Goal: Task Accomplishment & Management: Manage account settings

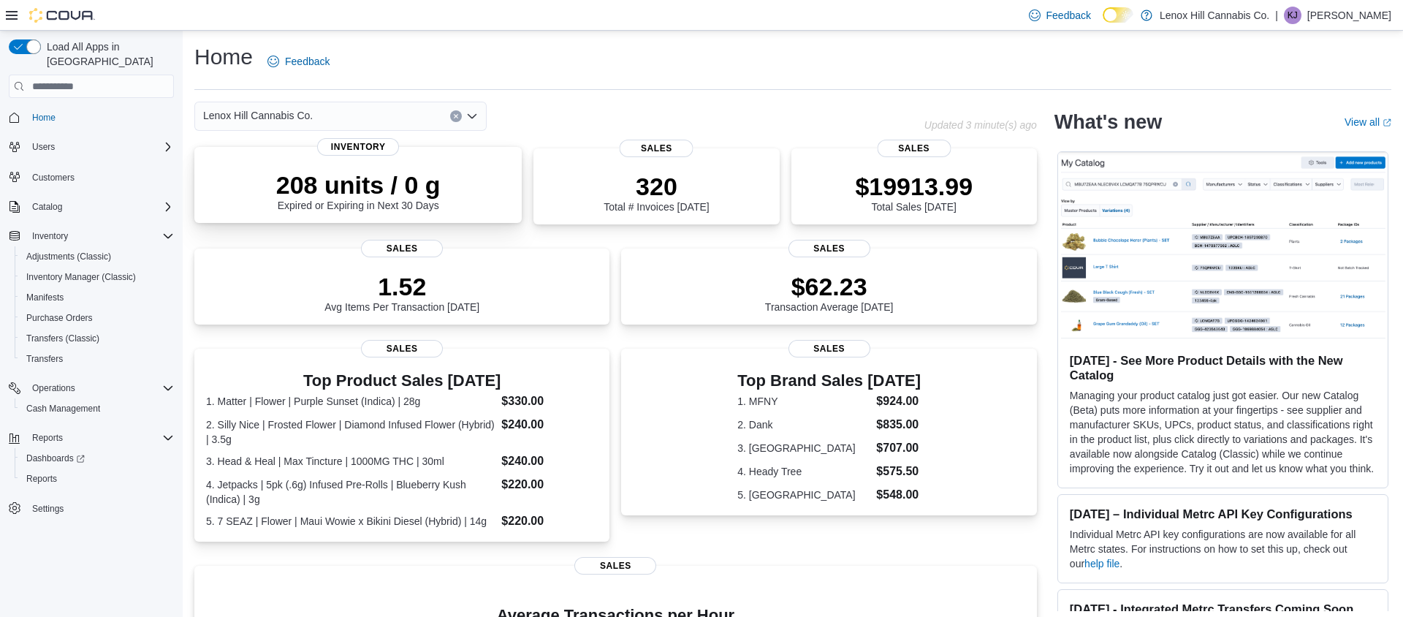
click at [324, 185] on p "208 units / 0 g" at bounding box center [358, 184] width 164 height 29
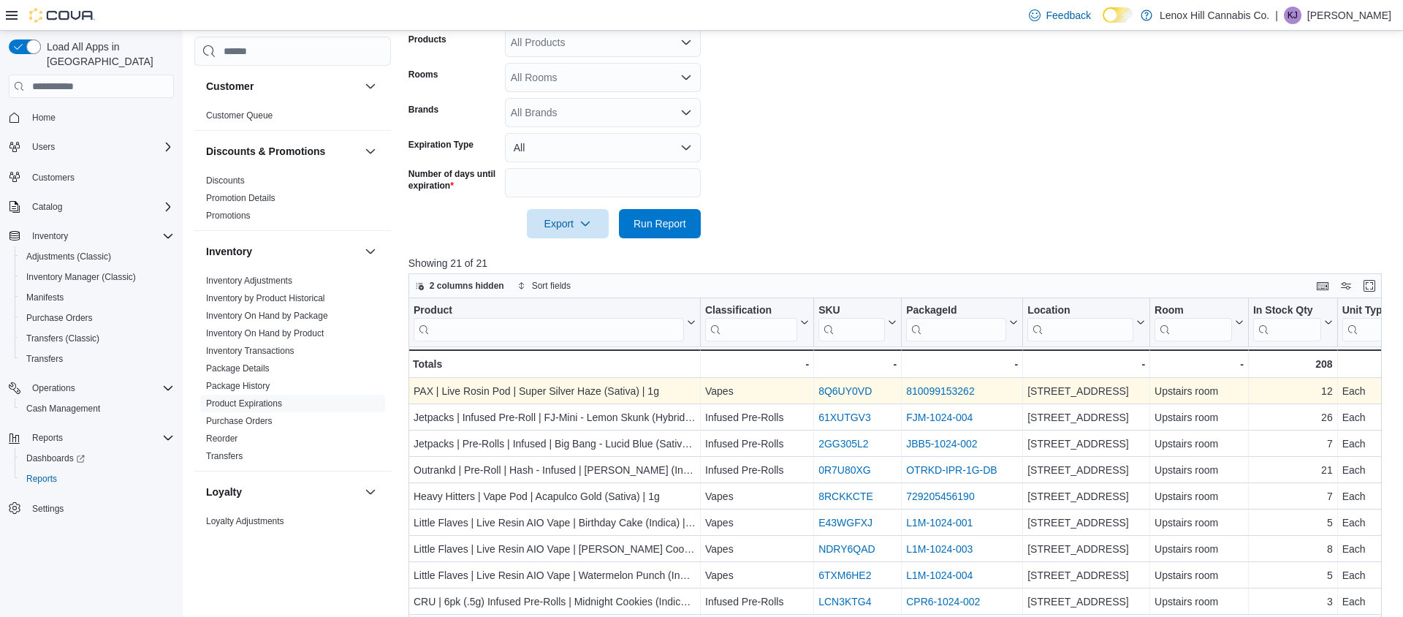
scroll to position [300, 0]
click at [929, 390] on link "810099153262" at bounding box center [940, 390] width 68 height 12
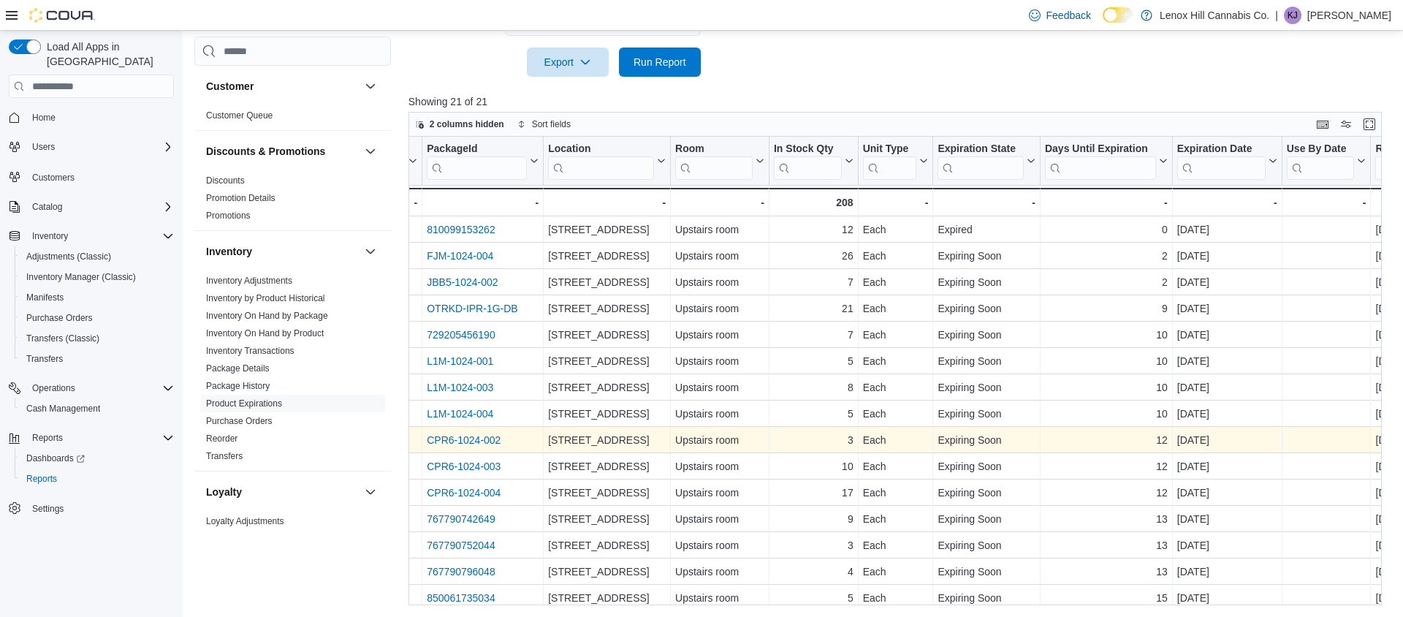
scroll to position [0, 482]
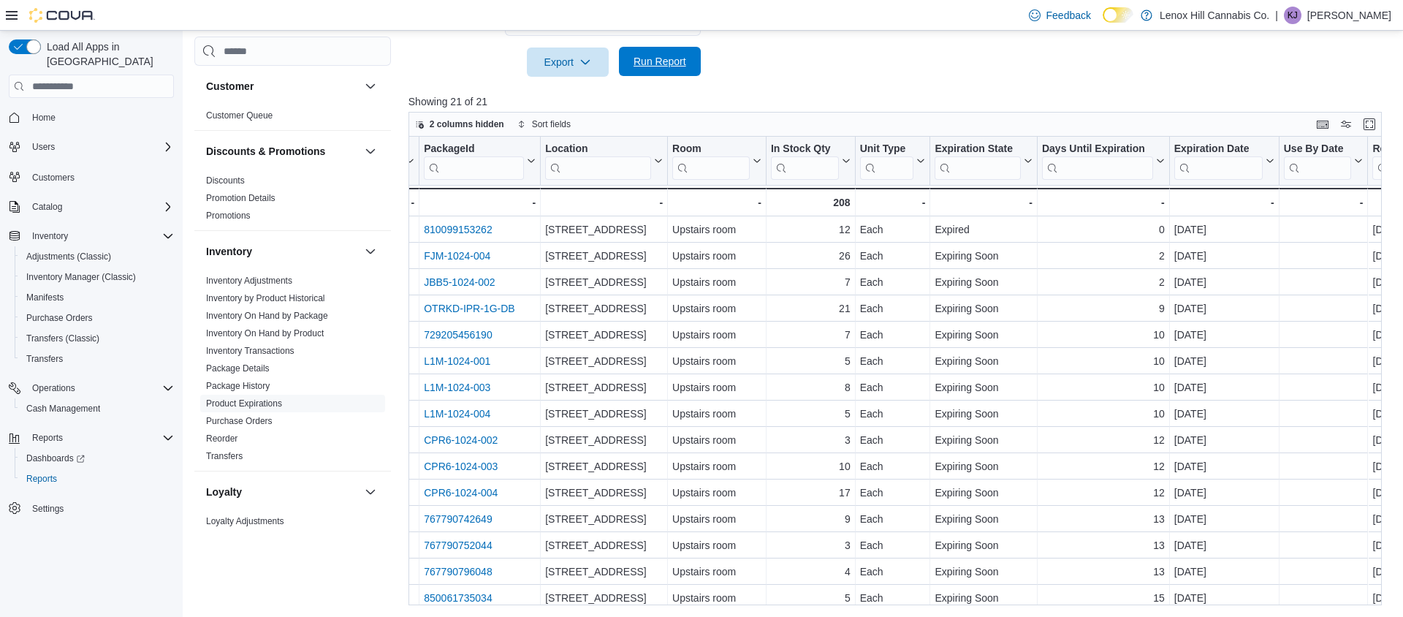
click at [659, 64] on span "Run Report" at bounding box center [660, 61] width 53 height 15
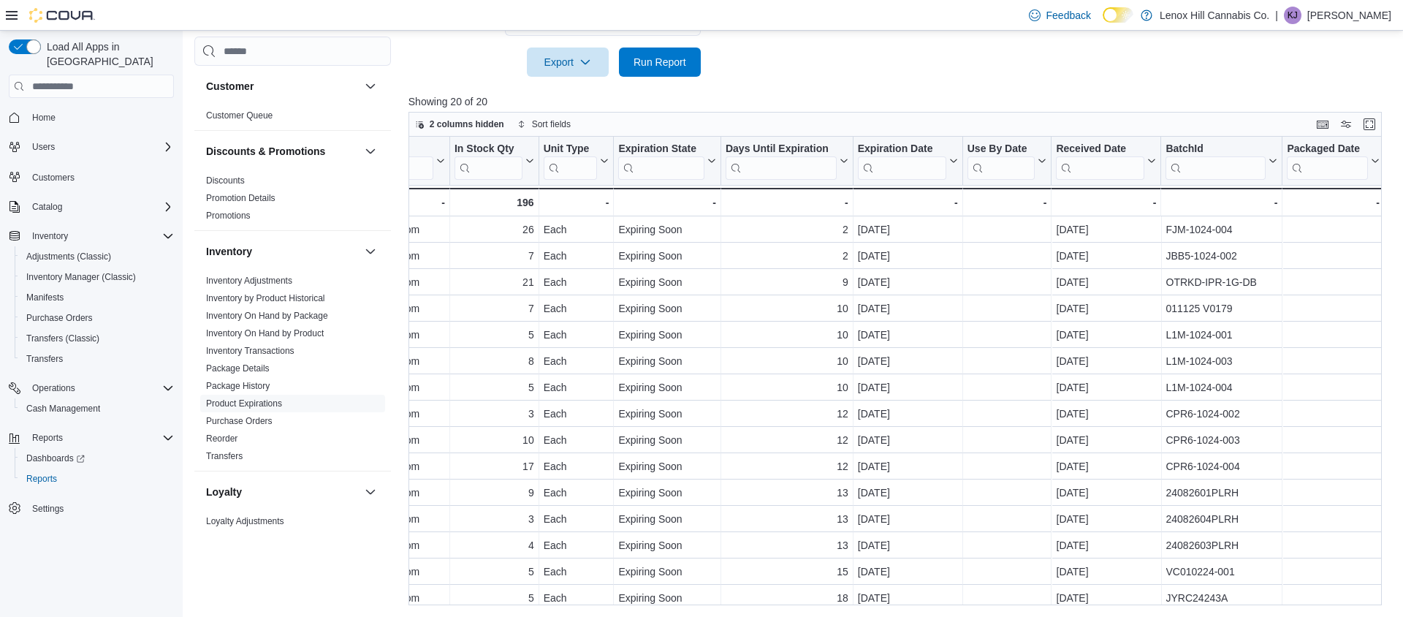
scroll to position [0, 0]
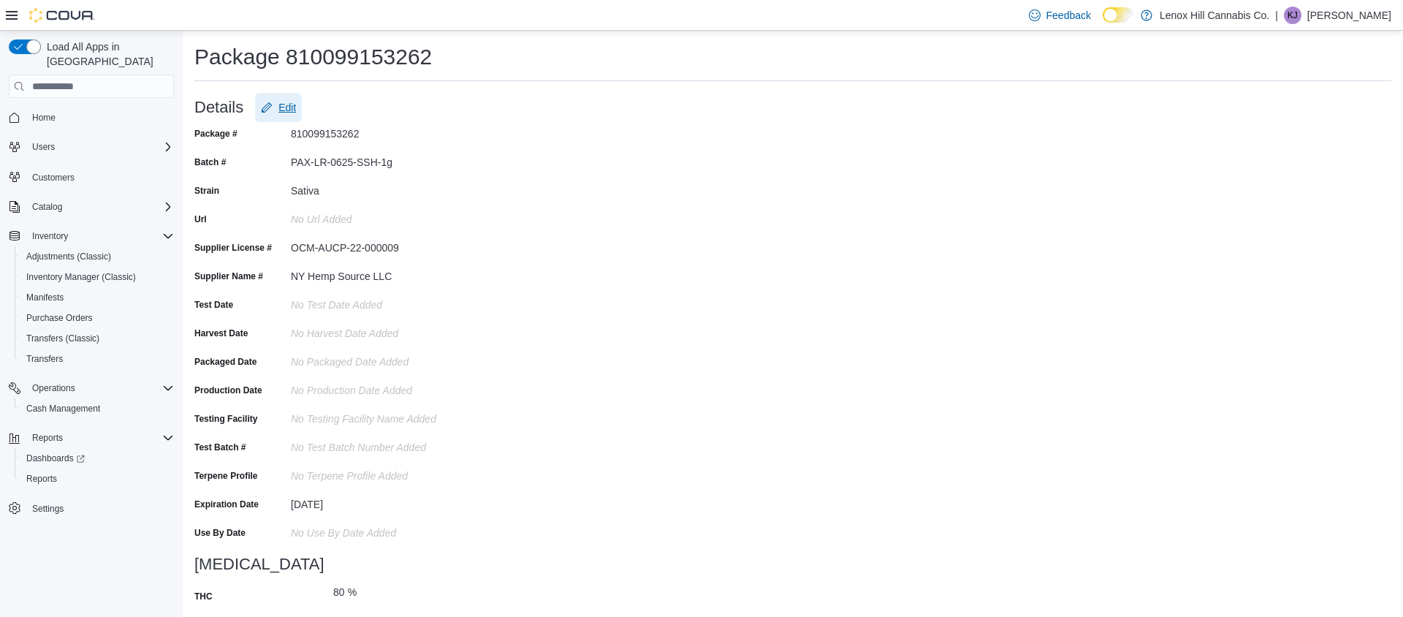
click at [291, 107] on span "Edit" at bounding box center [287, 107] width 18 height 15
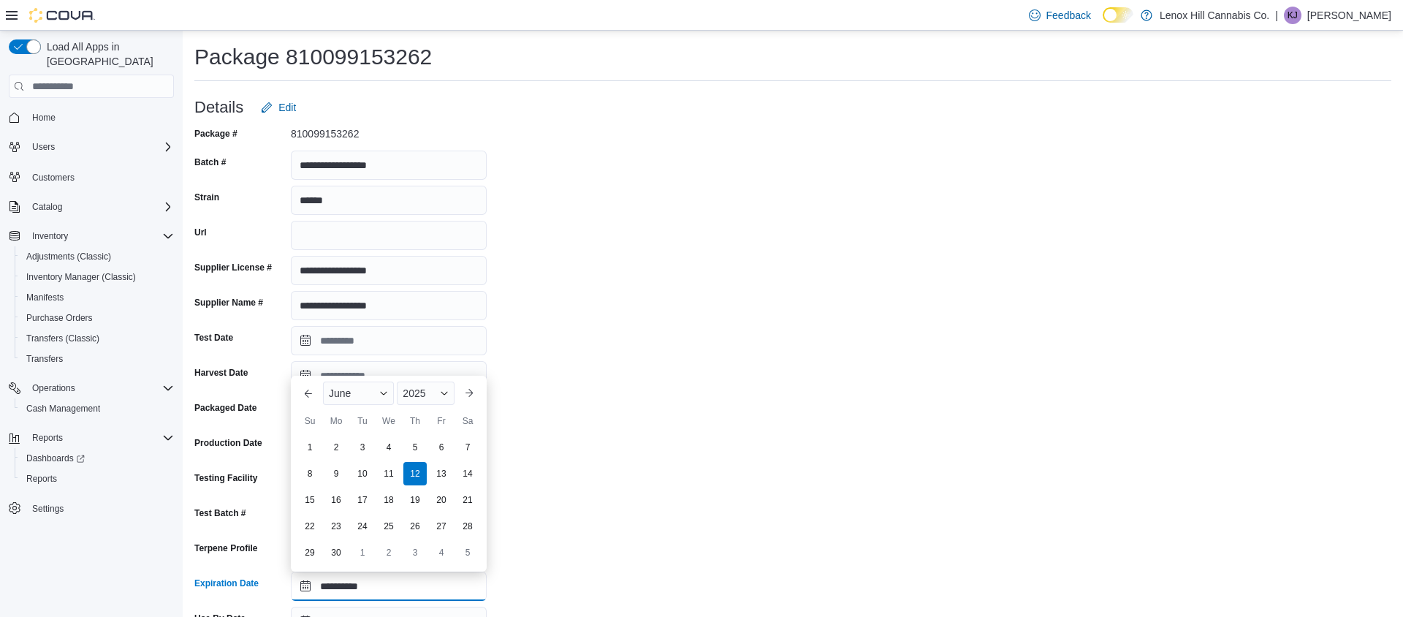
click at [397, 589] on input "**********" at bounding box center [389, 586] width 196 height 29
click at [444, 390] on span "Button. Open the year selector. 2025 is currently selected." at bounding box center [444, 393] width 9 height 9
click at [422, 552] on div "2026" at bounding box center [433, 549] width 67 height 18
type input "**********"
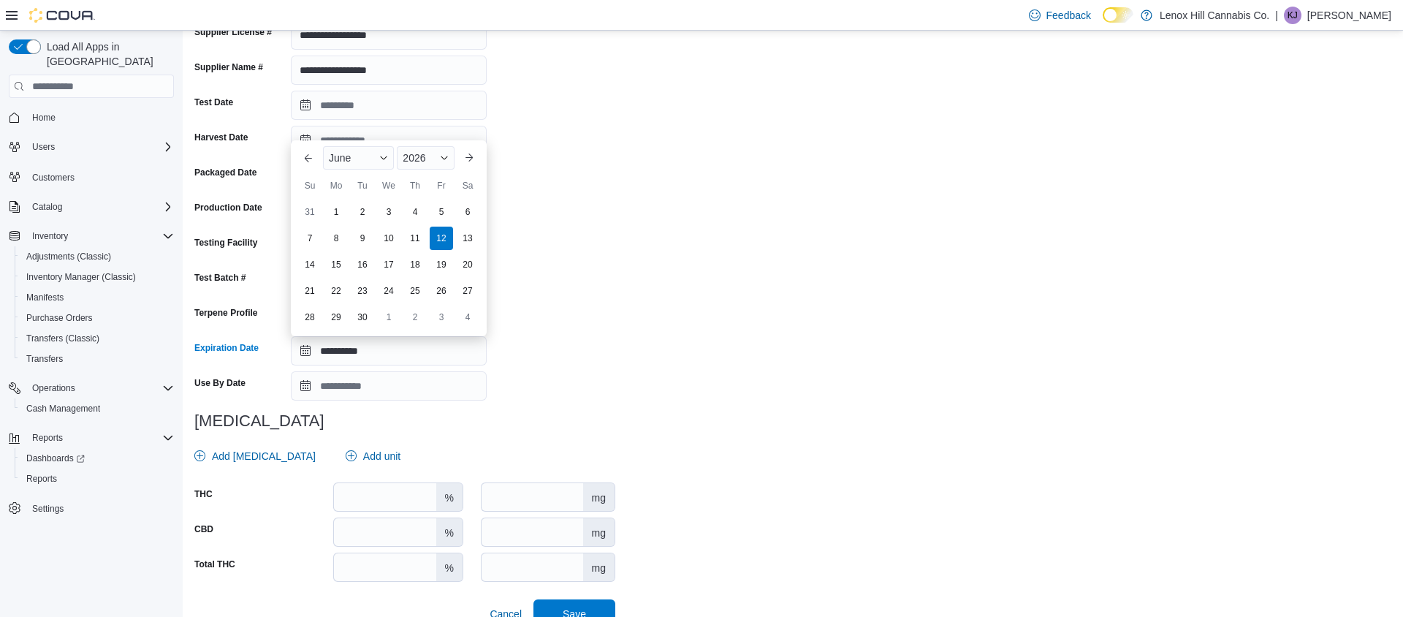
scroll to position [259, 0]
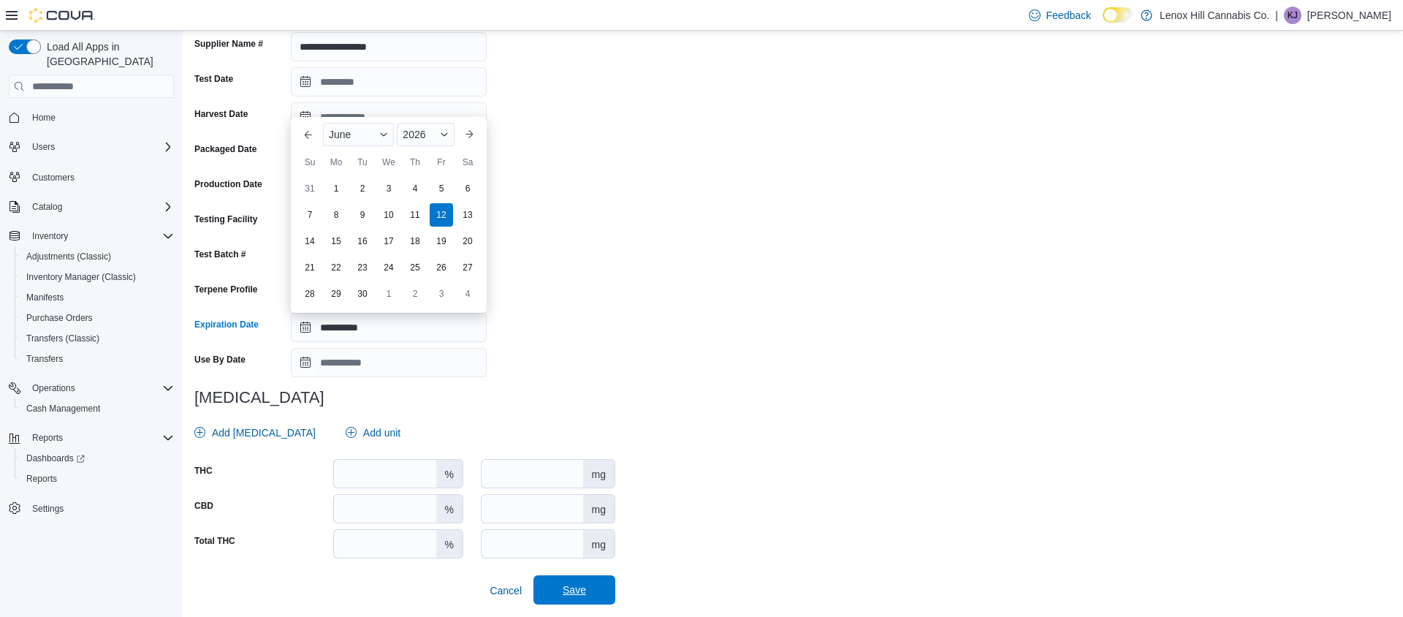
click at [567, 592] on span "Save" at bounding box center [574, 589] width 23 height 15
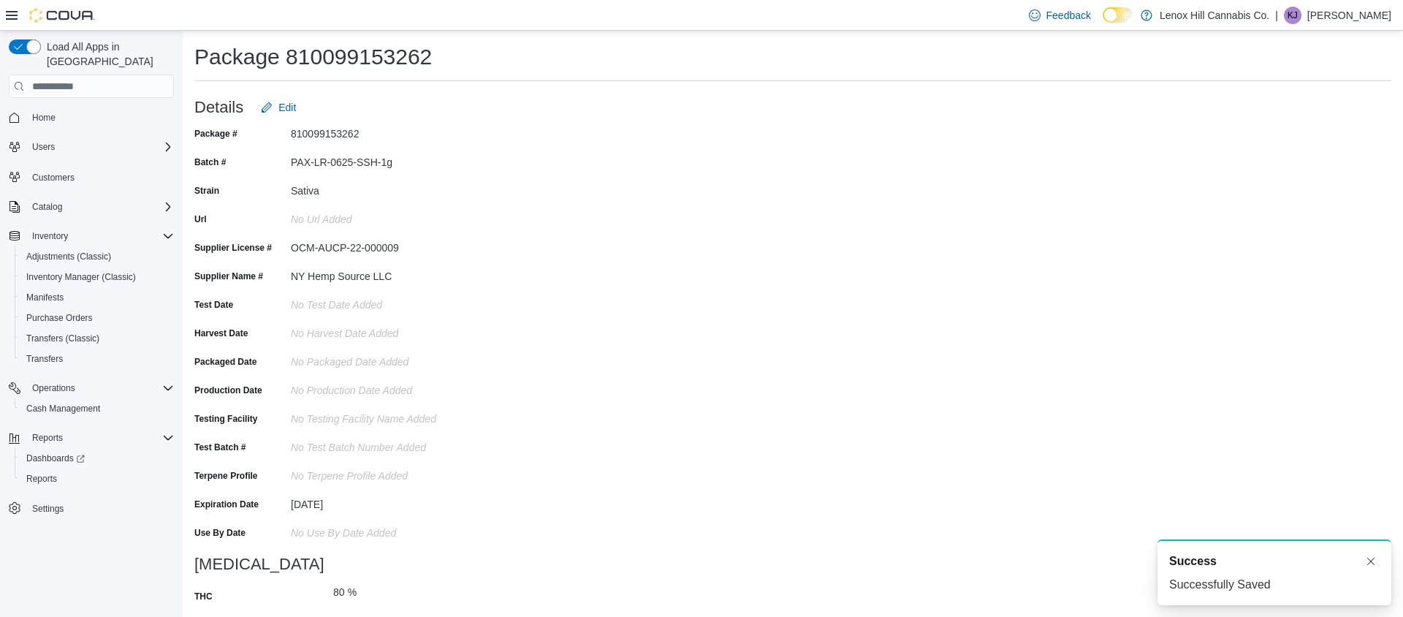
scroll to position [0, 0]
